Goal: Task Accomplishment & Management: Complete application form

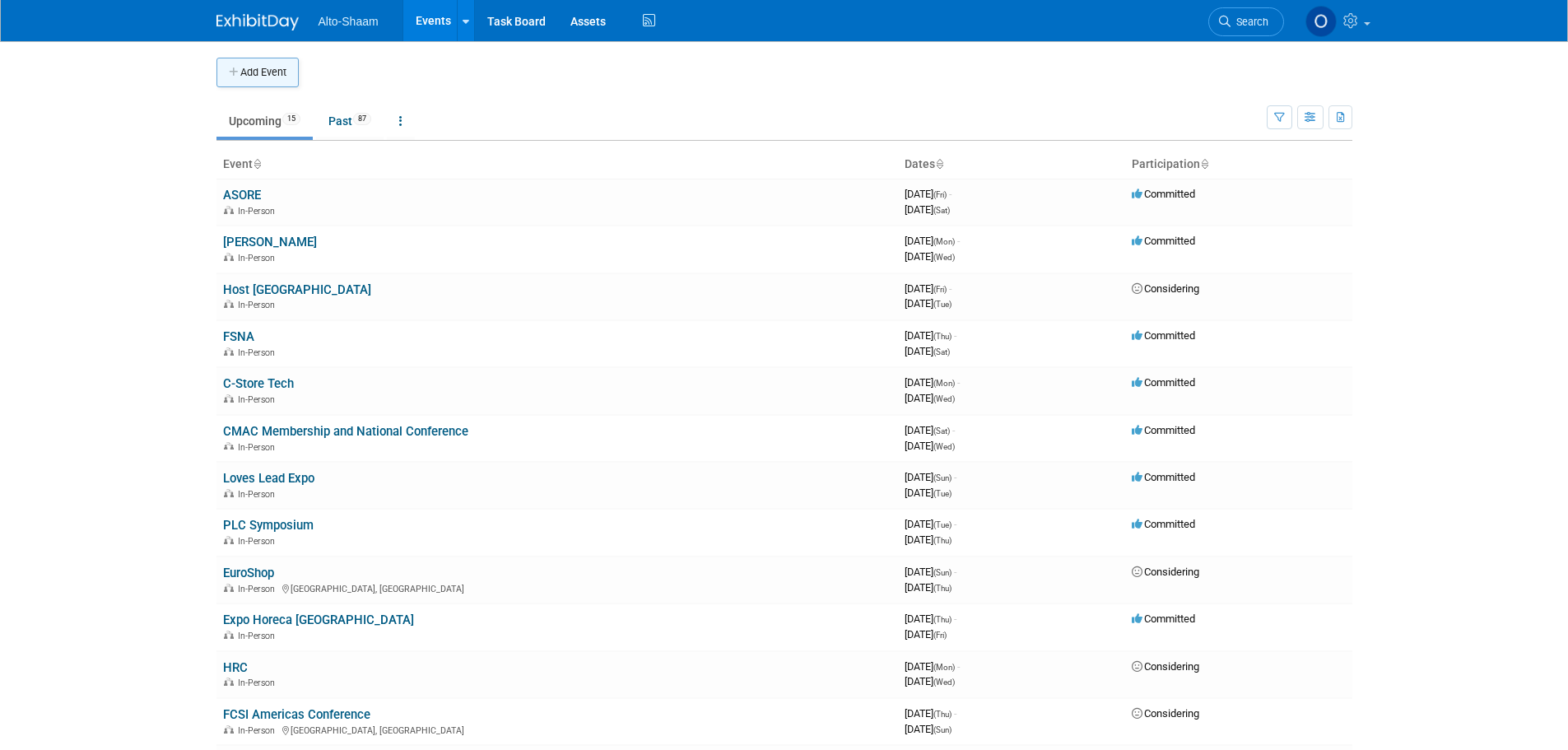
click at [259, 79] on button "Add Event" at bounding box center [257, 72] width 82 height 29
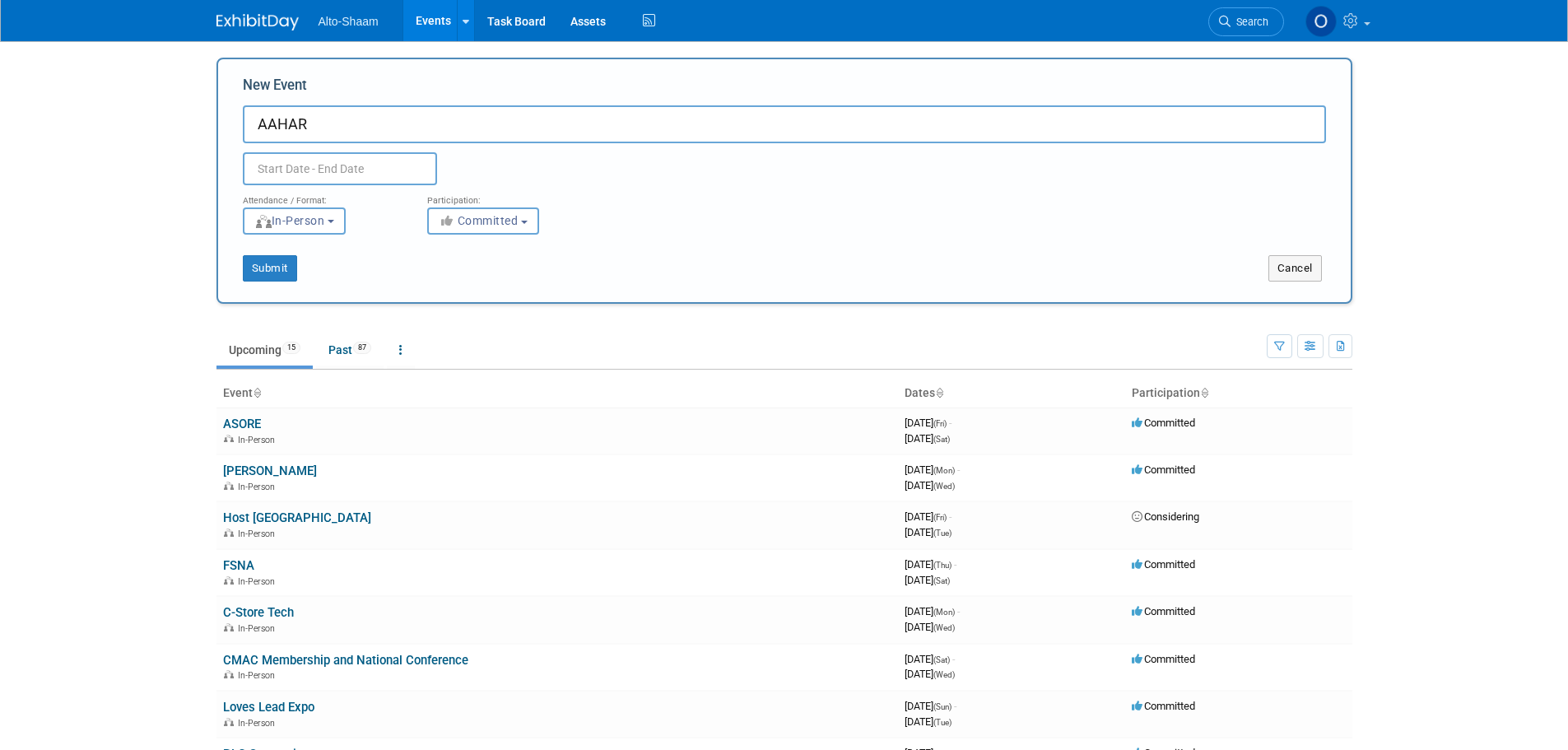
type input "AAHAR"
click at [339, 174] on input "text" at bounding box center [340, 168] width 194 height 33
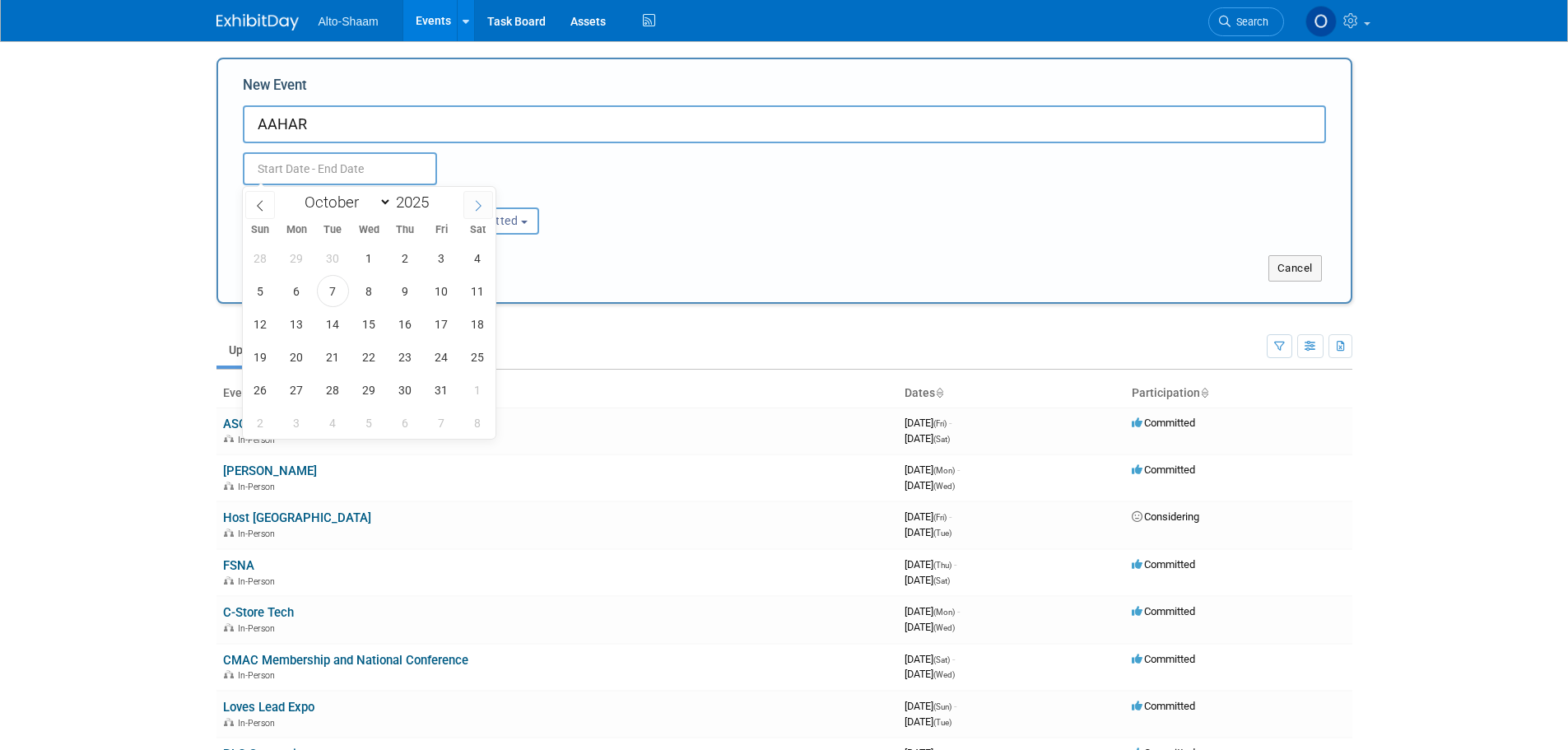
click at [476, 205] on icon at bounding box center [479, 206] width 11 height 11
select select "11"
click at [476, 205] on icon at bounding box center [479, 206] width 11 height 11
type input "2026"
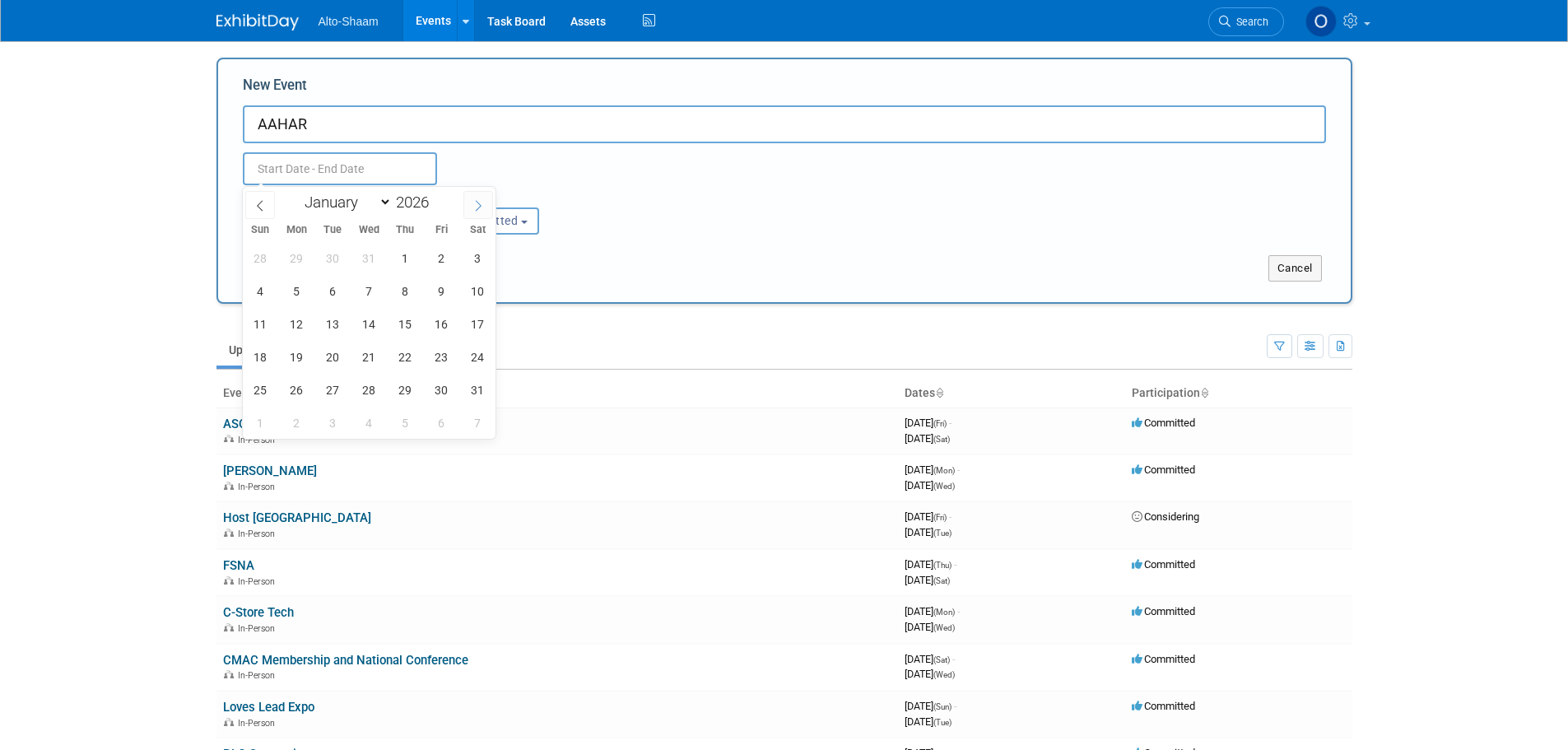
click at [476, 205] on icon at bounding box center [479, 206] width 11 height 11
select select "2"
click at [374, 264] on span "4" at bounding box center [369, 258] width 32 height 32
click at [267, 291] on span "8" at bounding box center [261, 291] width 32 height 32
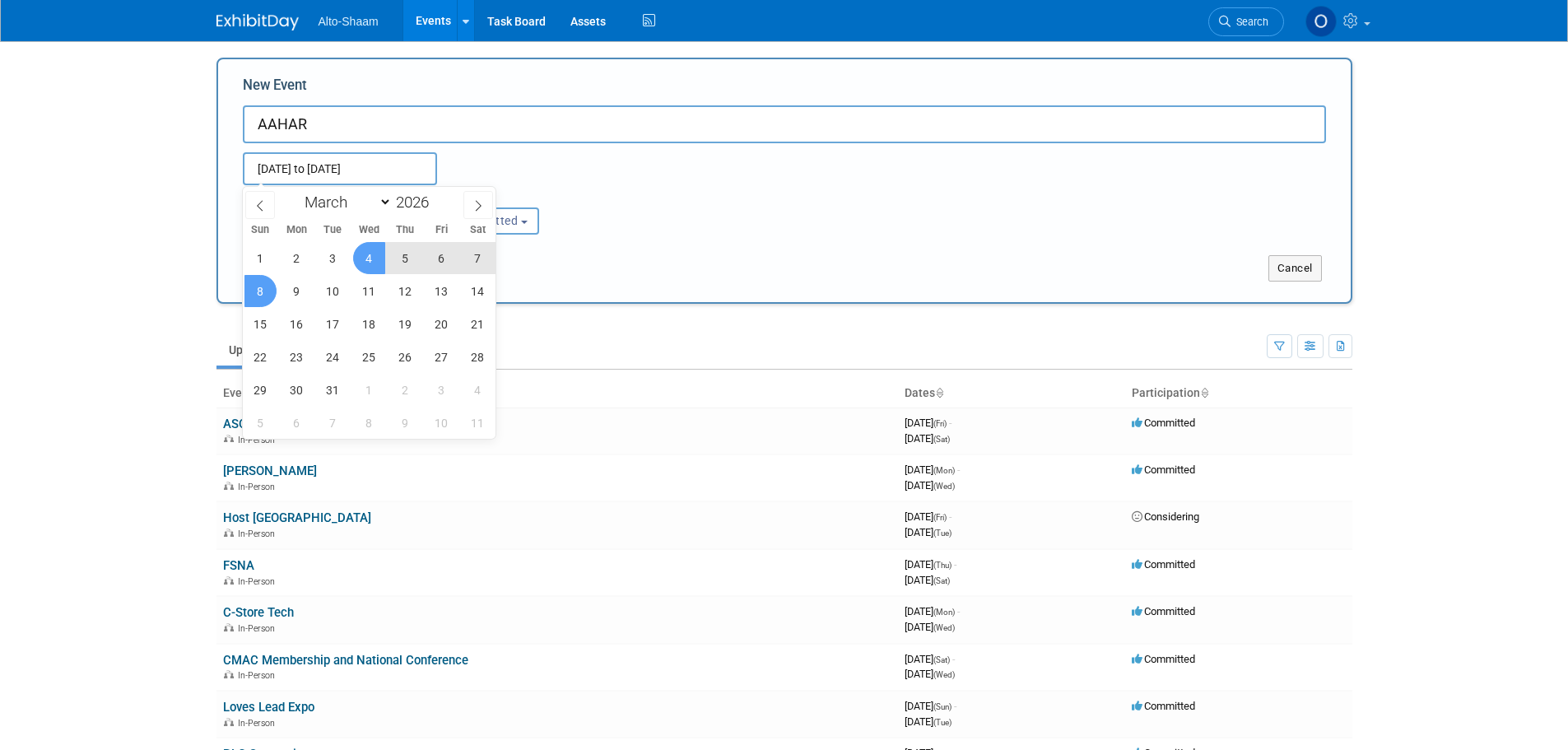
type input "[DATE] to [DATE]"
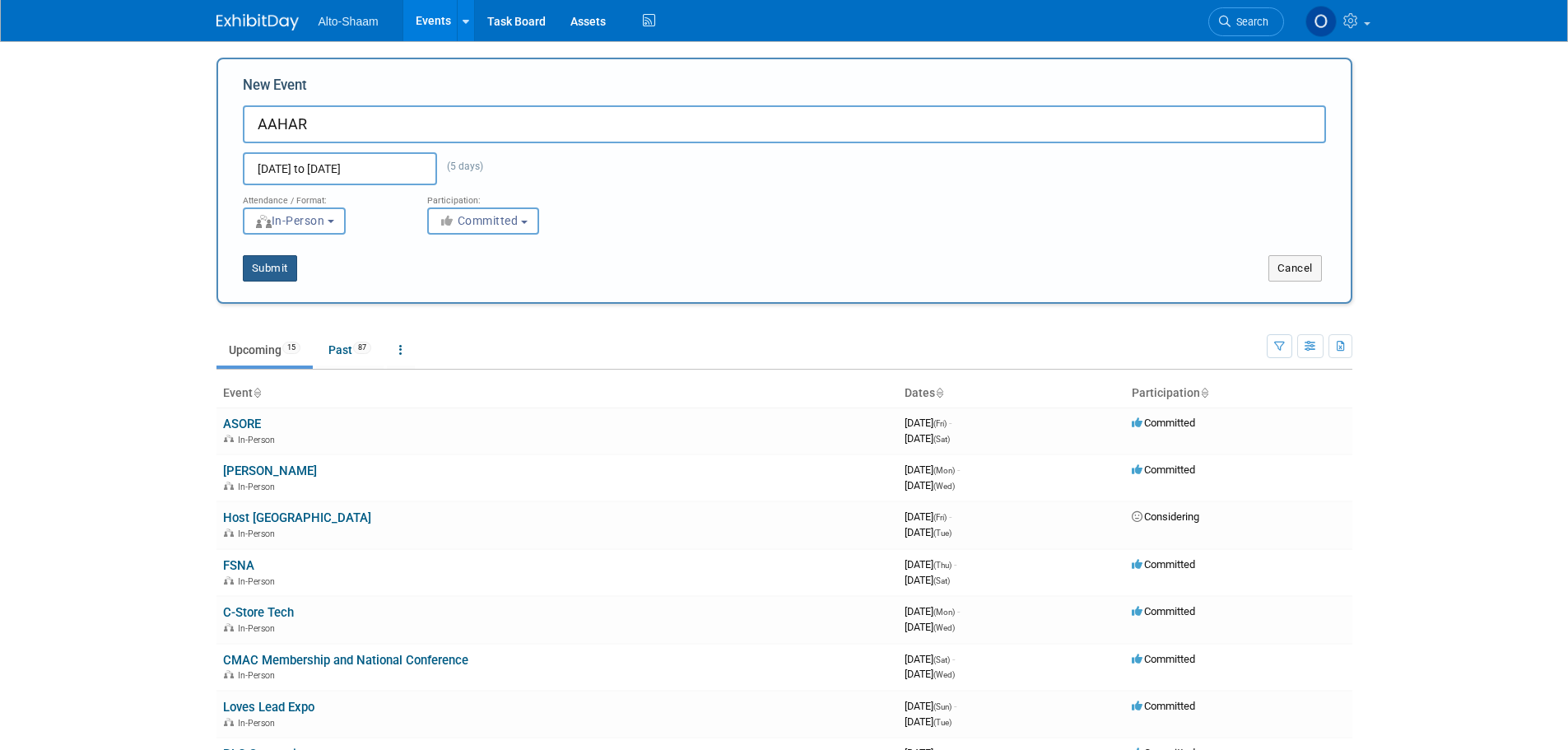
click at [262, 273] on button "Submit" at bounding box center [270, 268] width 55 height 26
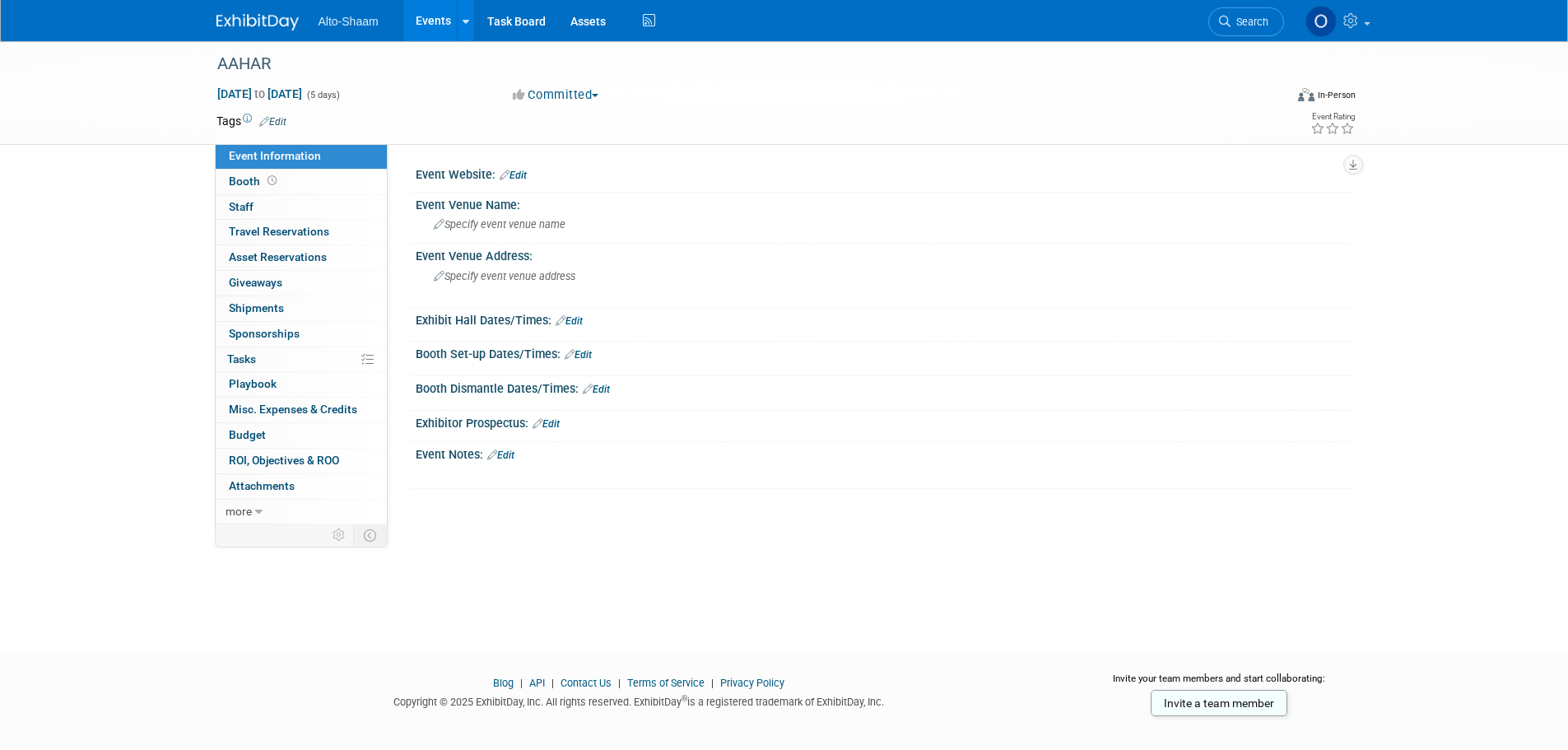
click at [514, 457] on link "Edit" at bounding box center [500, 455] width 27 height 11
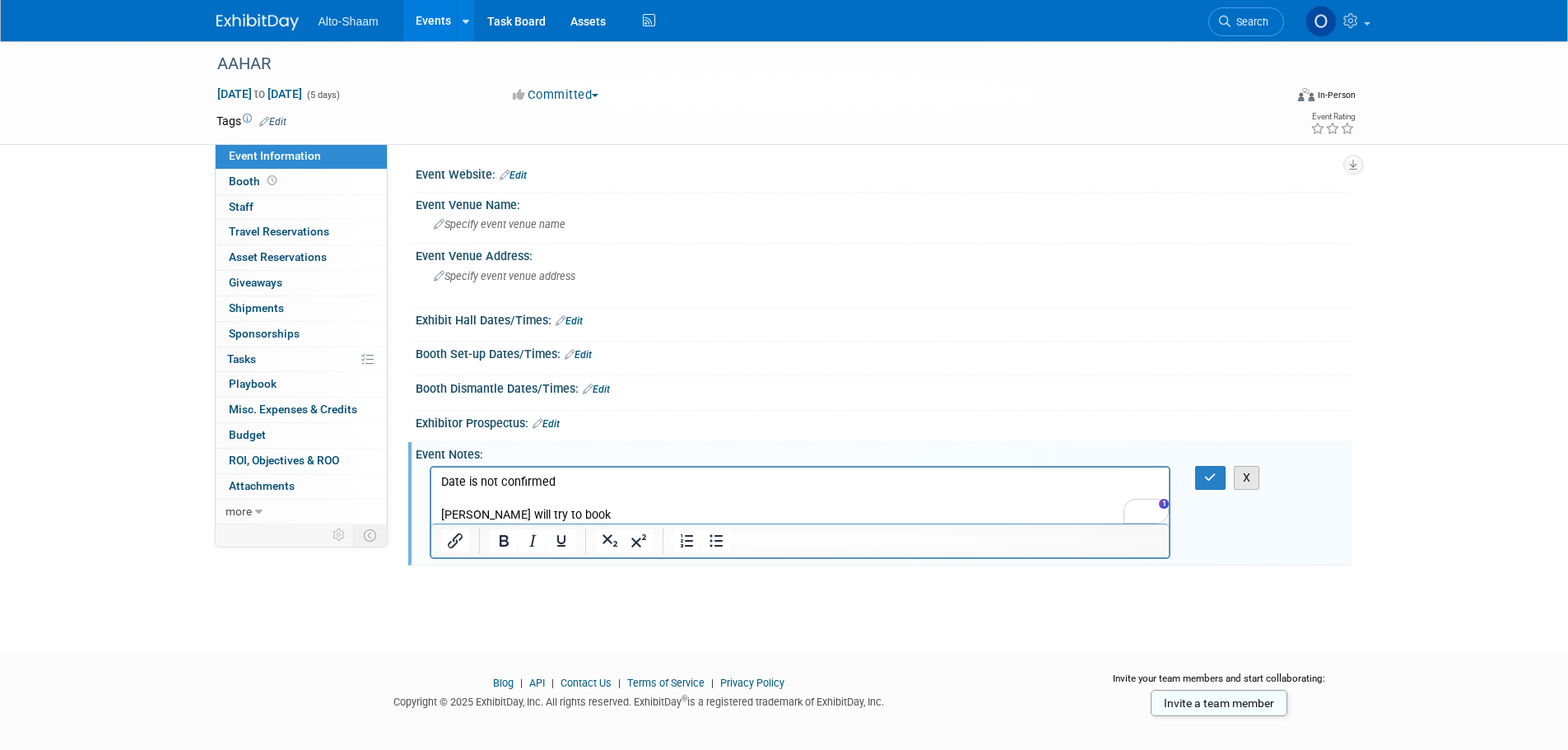
click at [1251, 479] on button "X" at bounding box center [1247, 478] width 26 height 24
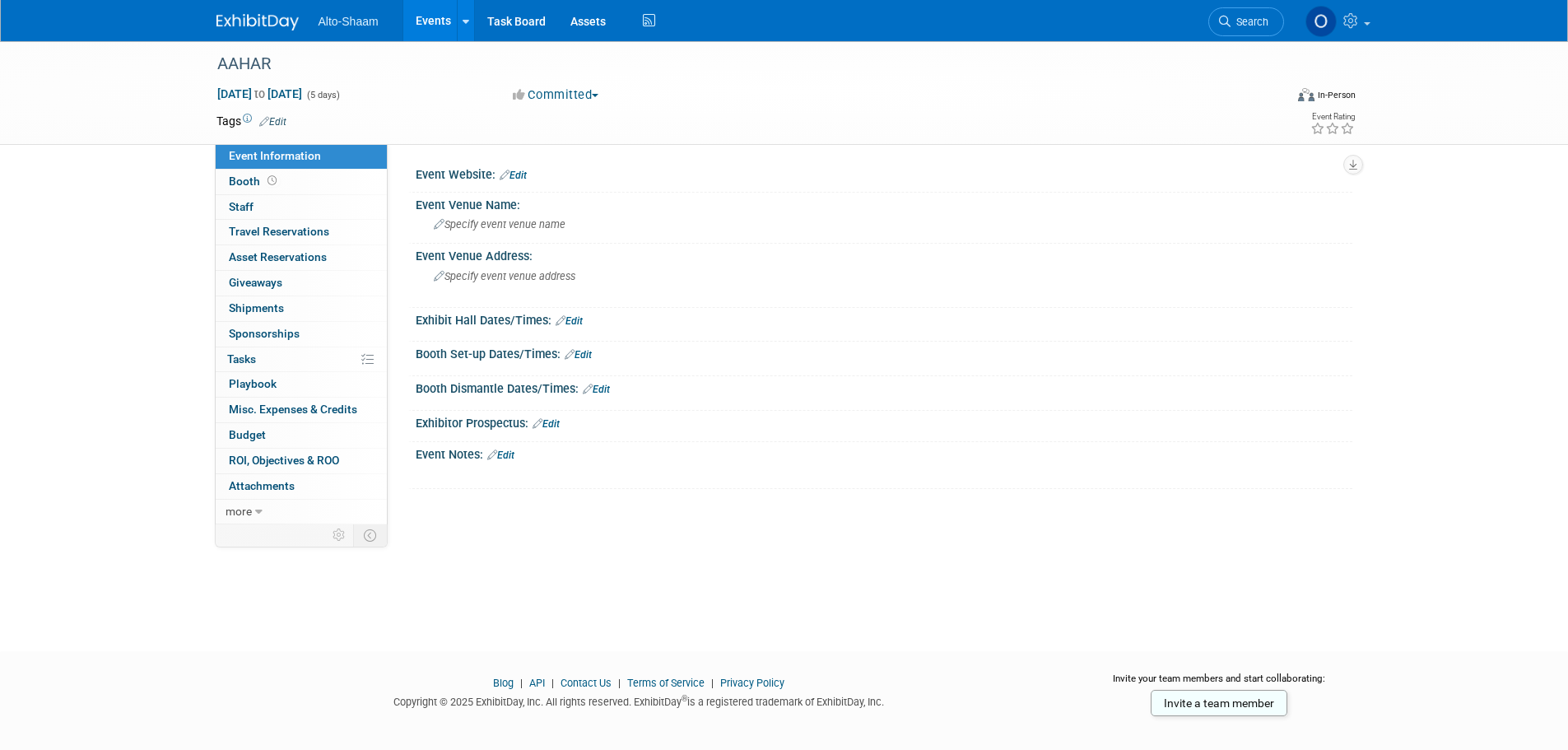
click at [514, 454] on link "Edit" at bounding box center [500, 455] width 27 height 11
